Goal: Information Seeking & Learning: Learn about a topic

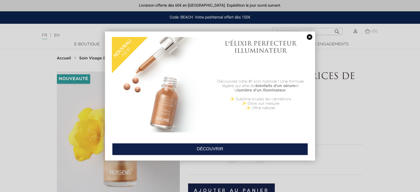
click at [308, 39] on link at bounding box center [310, 37] width 8 height 6
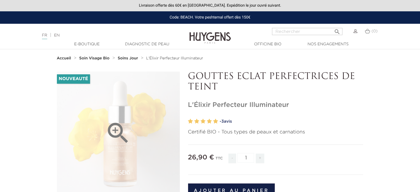
click at [113, 128] on icon "" at bounding box center [118, 133] width 28 height 28
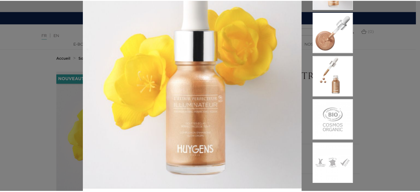
scroll to position [55, 0]
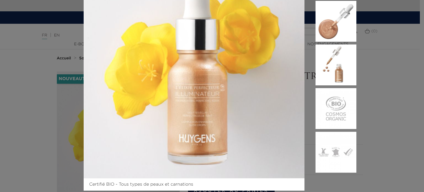
click at [380, 74] on div "Certifié BIO - Tous types de peaux et carnations" at bounding box center [212, 96] width 424 height 192
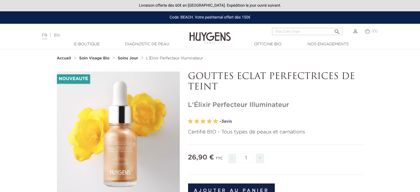
drag, startPoint x: 189, startPoint y: 74, endPoint x: 220, endPoint y: 85, distance: 33.4
click at [220, 85] on p "GOUTTES ECLAT PERFECTRICES DE TEINT" at bounding box center [275, 82] width 175 height 21
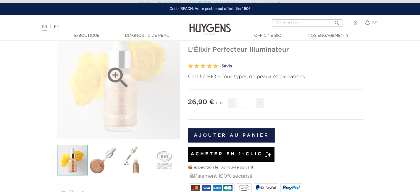
click at [116, 78] on icon "" at bounding box center [118, 78] width 28 height 28
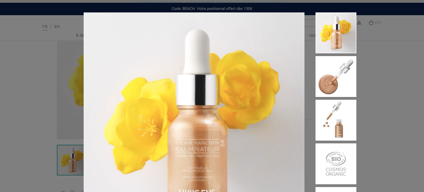
scroll to position [28, 0]
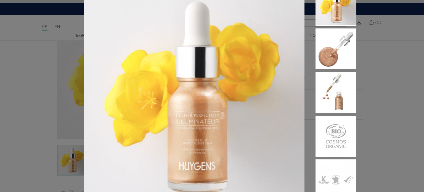
click at [382, 81] on div "Certifié BIO - Tous types de peaux et carnations" at bounding box center [212, 96] width 424 height 192
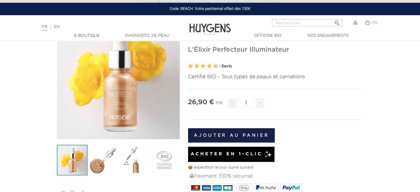
drag, startPoint x: 188, startPoint y: 50, endPoint x: 290, endPoint y: 45, distance: 102.3
click at [290, 45] on div "GOUTTES ECLAT PERFECTRICES DE TEINT L'Élixir Perfecteur Illuminateur" at bounding box center [276, 175] width 184 height 318
copy h1 "L'Élixir Perfecteur Illuminateur"
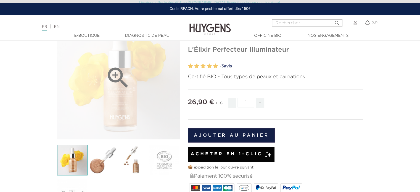
click at [138, 101] on div "" at bounding box center [118, 77] width 123 height 123
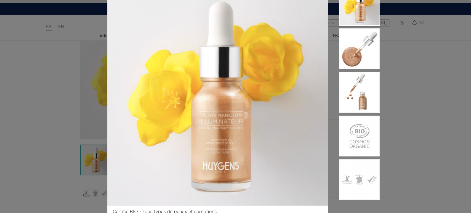
drag, startPoint x: 434, startPoint y: 46, endPoint x: 384, endPoint y: 75, distance: 57.5
click at [420, 46] on div "Certifié BIO - Tous types de peaux et carnations" at bounding box center [235, 106] width 471 height 213
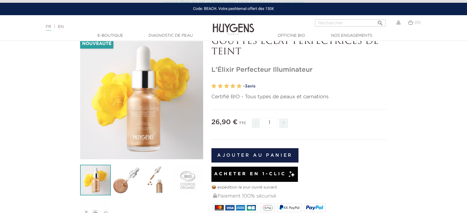
scroll to position [24, 0]
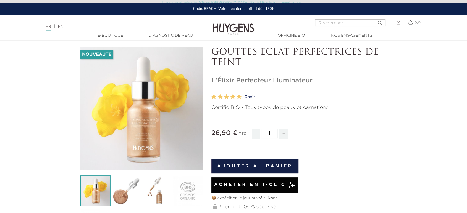
drag, startPoint x: 242, startPoint y: 64, endPoint x: 210, endPoint y: 52, distance: 34.5
click at [210, 52] on div "GOUTTES ECLAT PERFECTRICES DE TEINT L'Élixir Perfecteur Illuminateur" at bounding box center [299, 206] width 184 height 318
copy p "GOUTTES ECLAT PERFECTRICES DE TEINT"
